Goal: Task Accomplishment & Management: Manage account settings

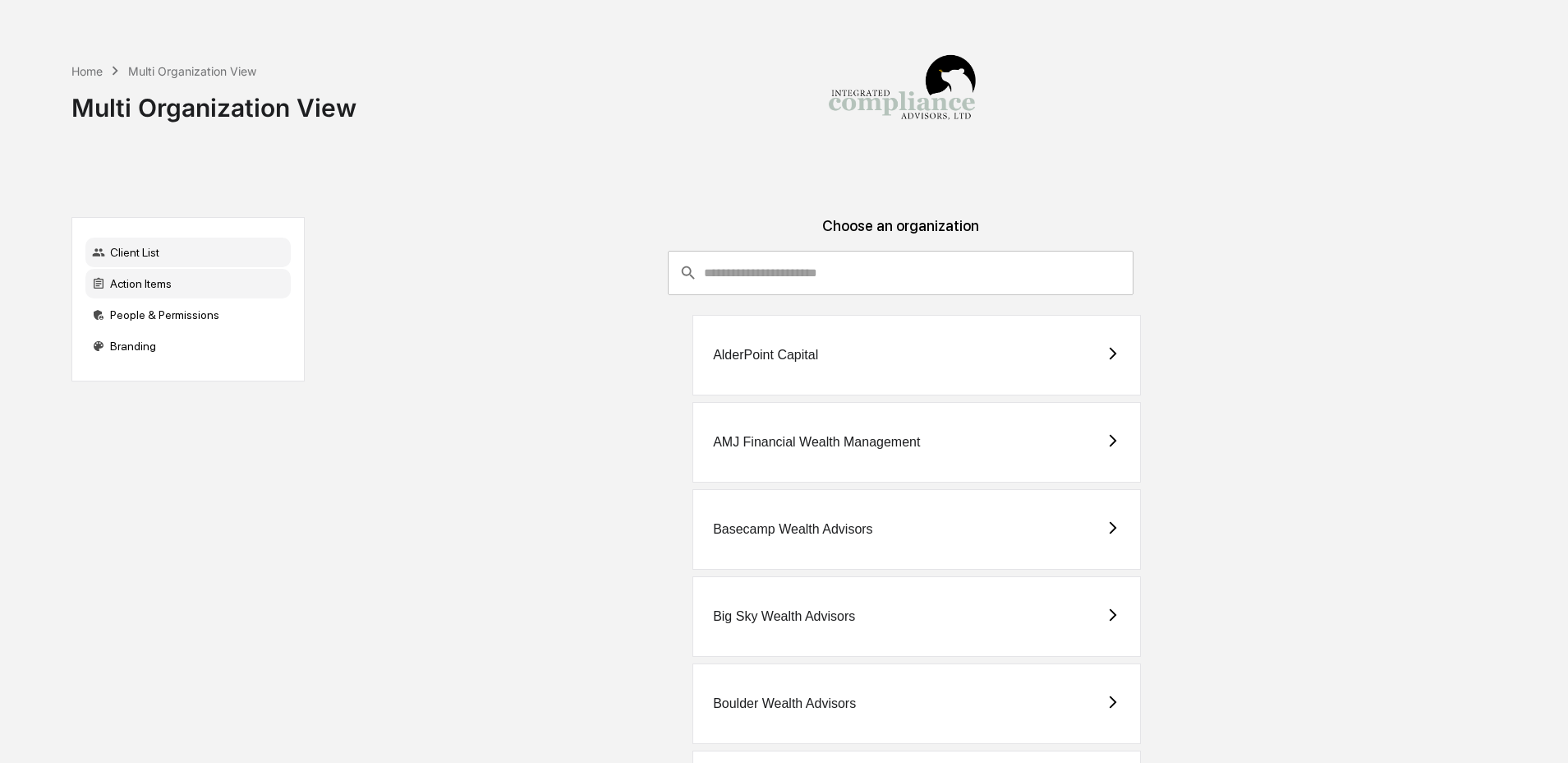
click at [136, 287] on div "Action Items" at bounding box center [188, 283] width 206 height 29
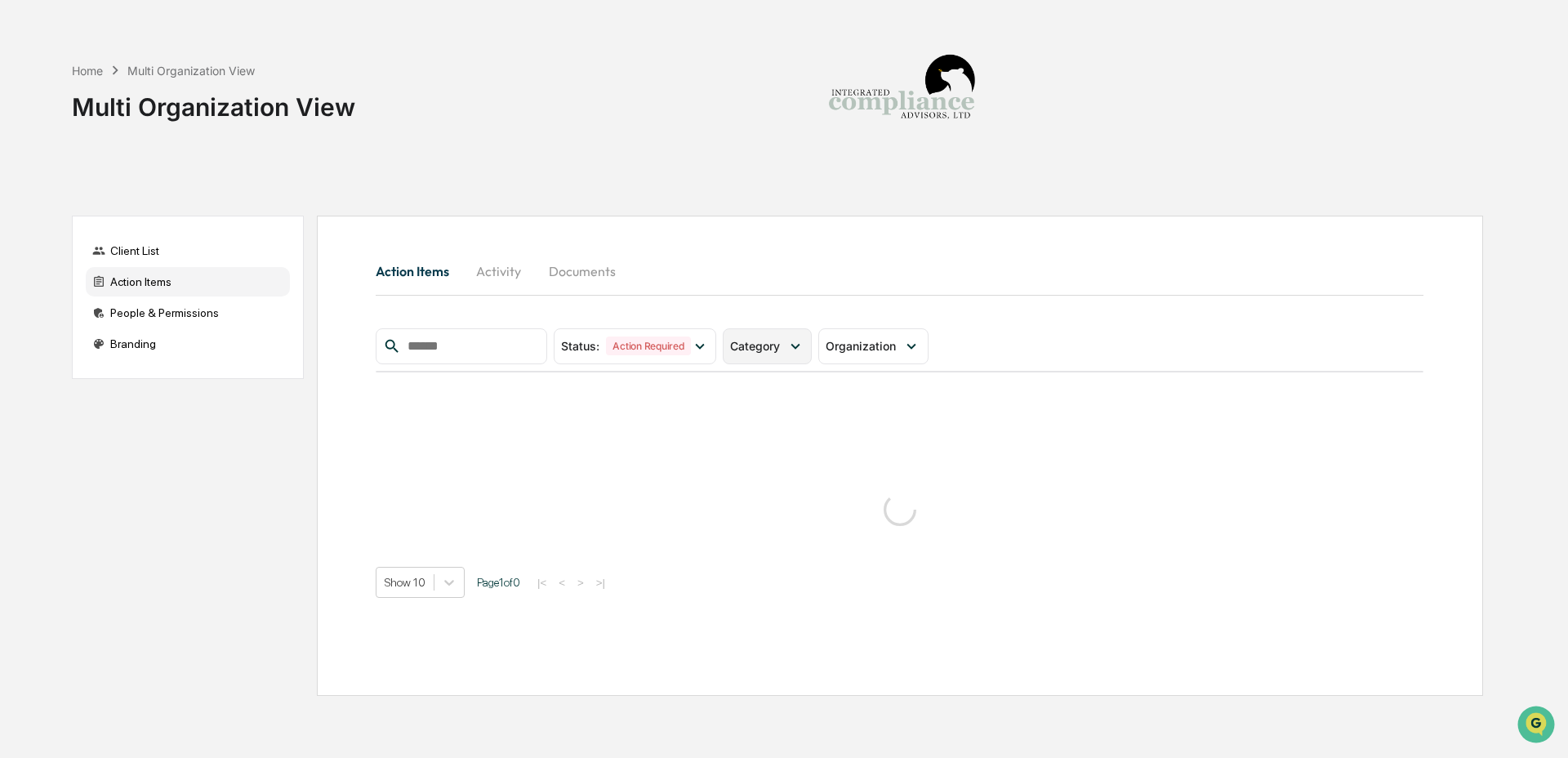
click at [780, 351] on span "Category" at bounding box center [754, 346] width 50 height 14
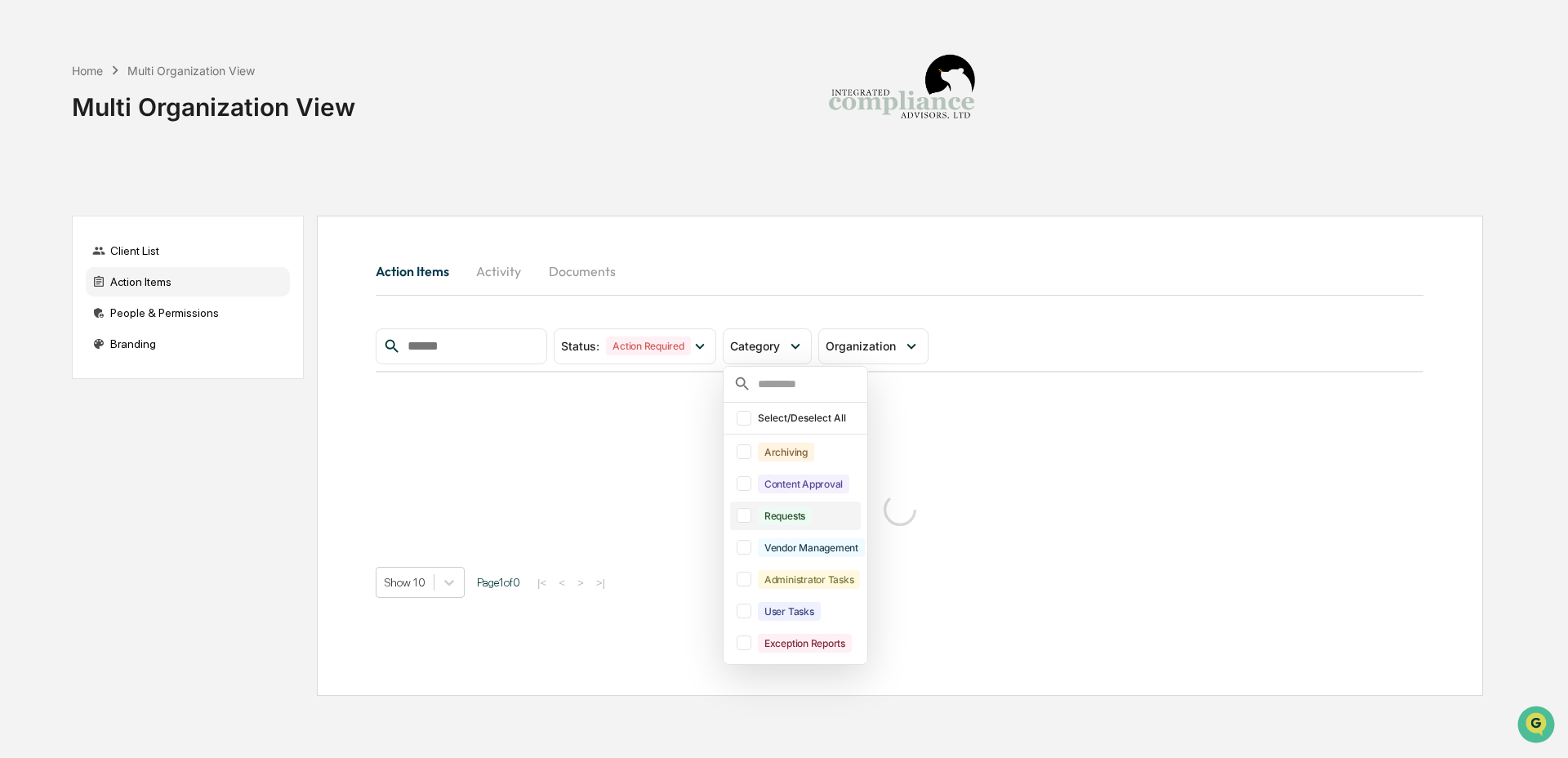
click at [804, 518] on div "Requests" at bounding box center [784, 515] width 54 height 19
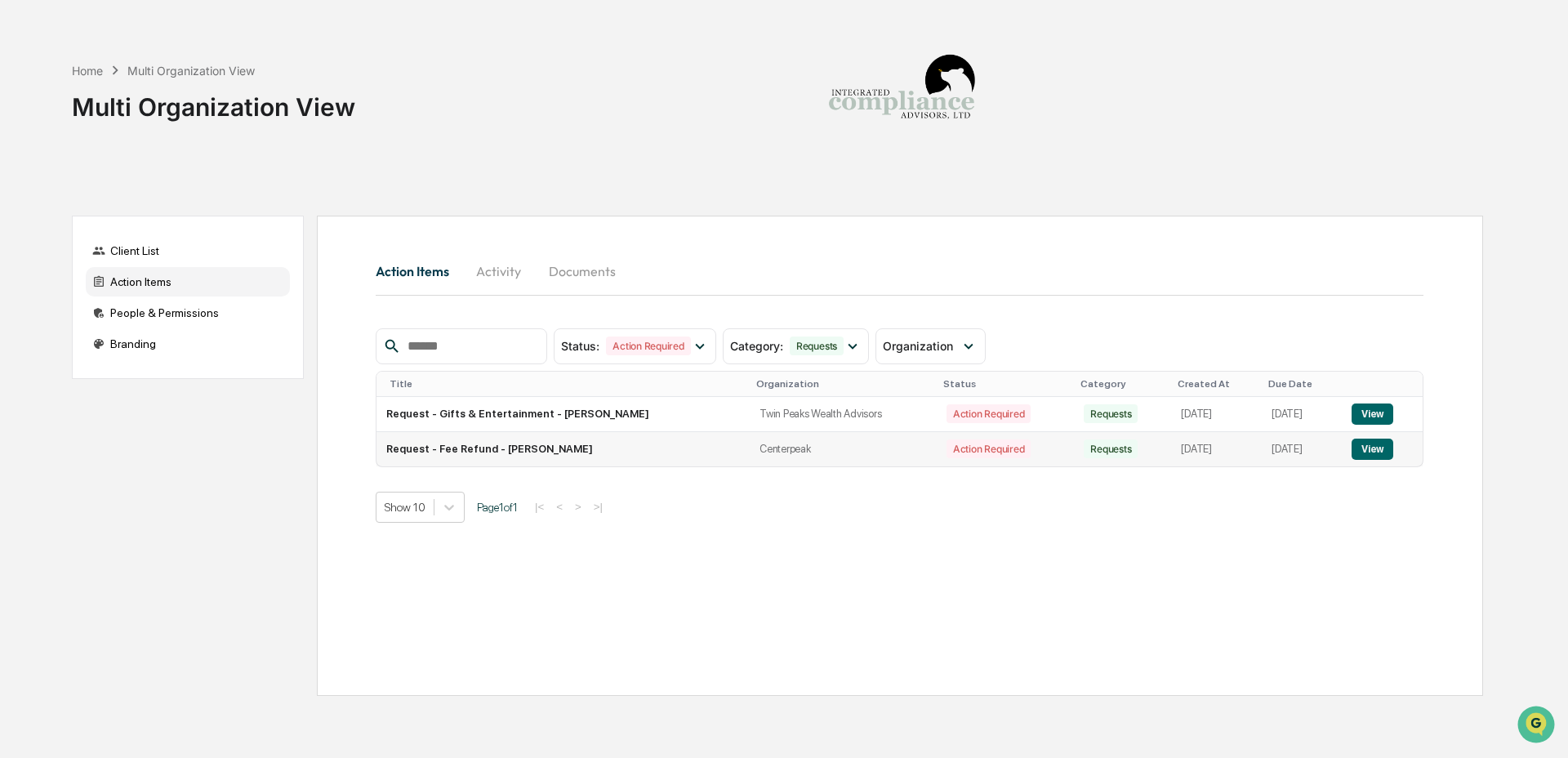
click at [1388, 454] on button "View" at bounding box center [1371, 449] width 41 height 21
